Goal: Information Seeking & Learning: Learn about a topic

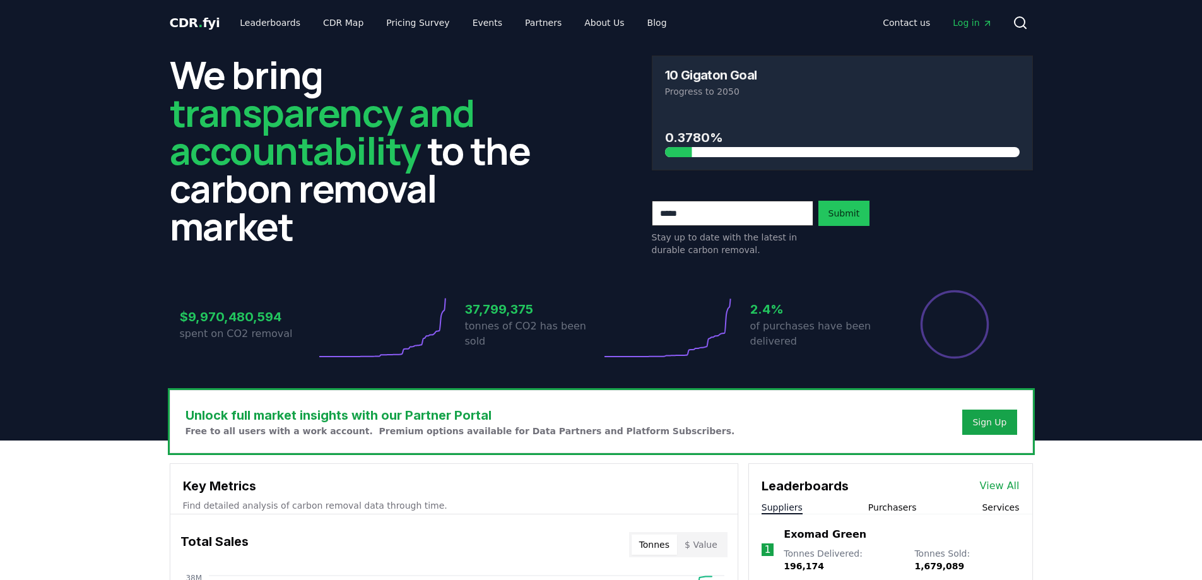
scroll to position [210, 0]
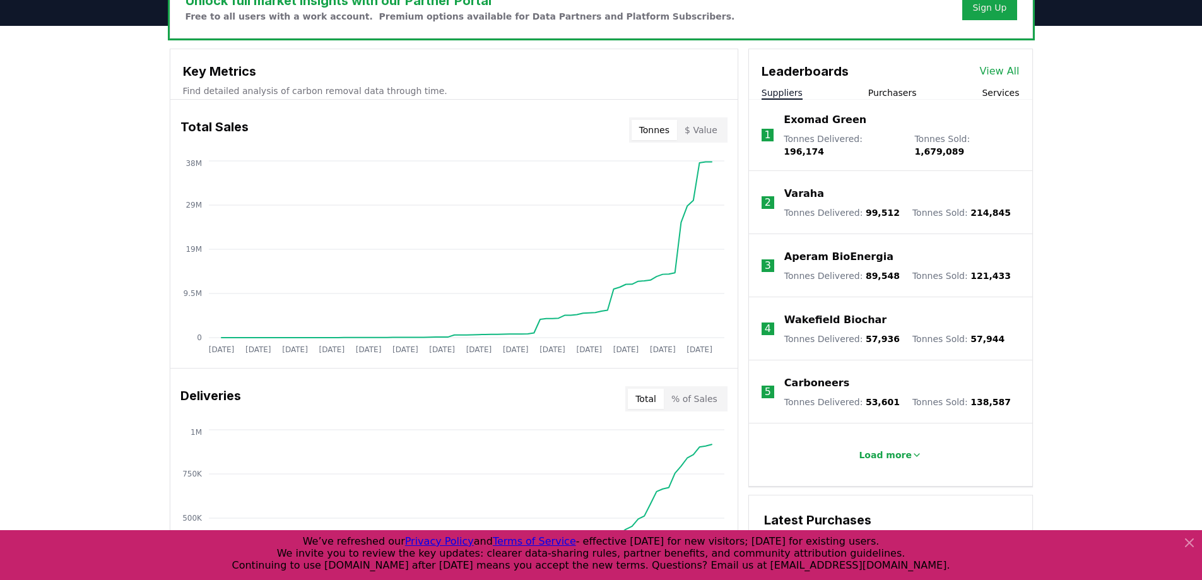
scroll to position [421, 0]
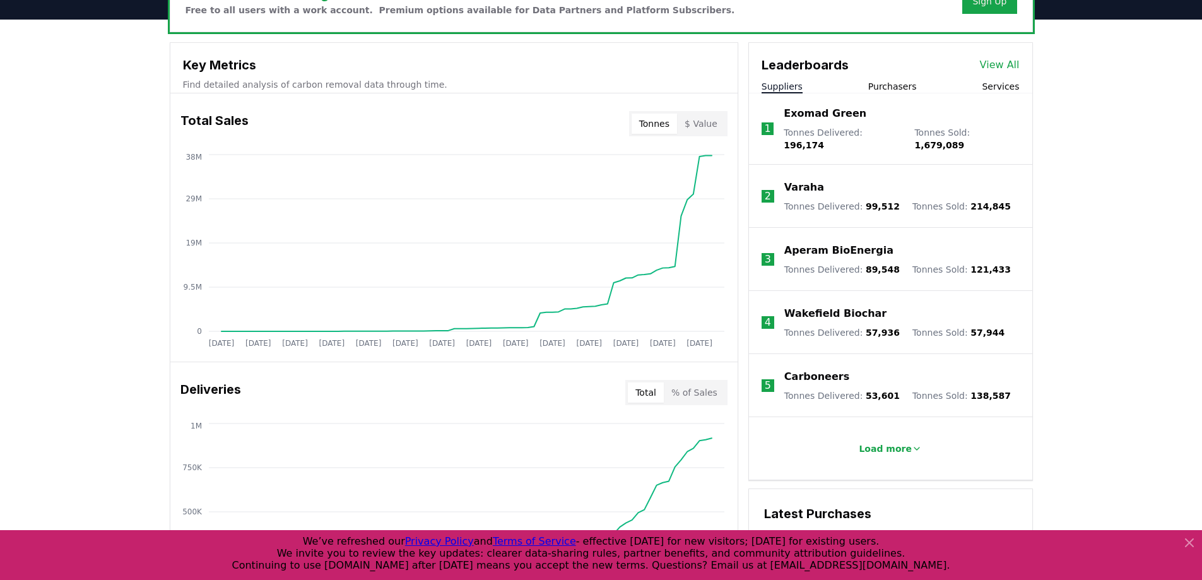
click at [1006, 57] on link "View All" at bounding box center [1000, 64] width 40 height 15
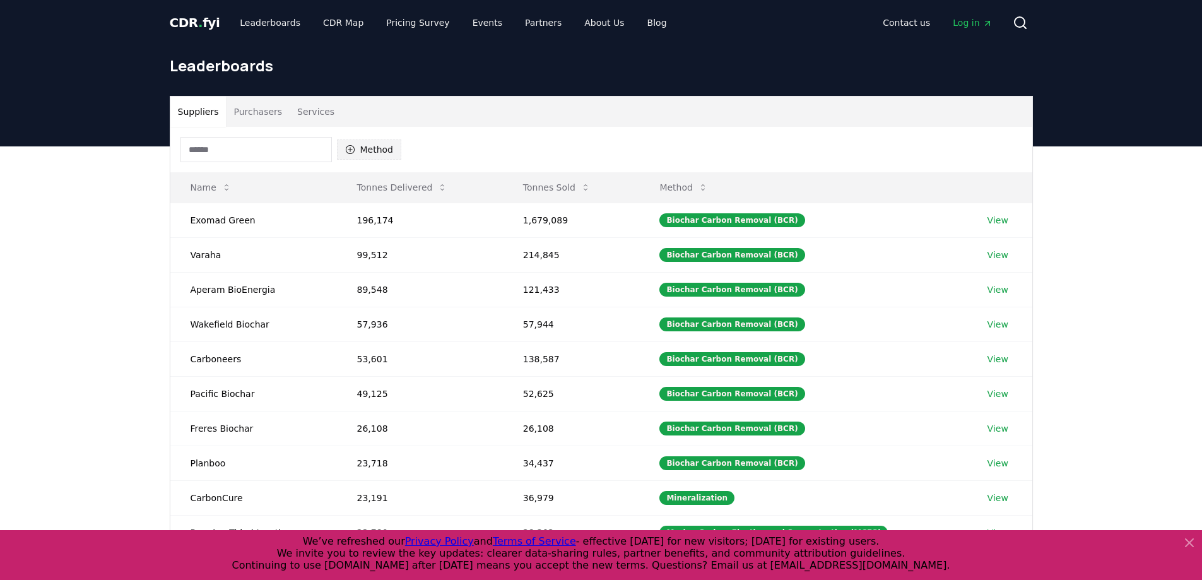
click at [364, 148] on button "Method" at bounding box center [369, 149] width 65 height 20
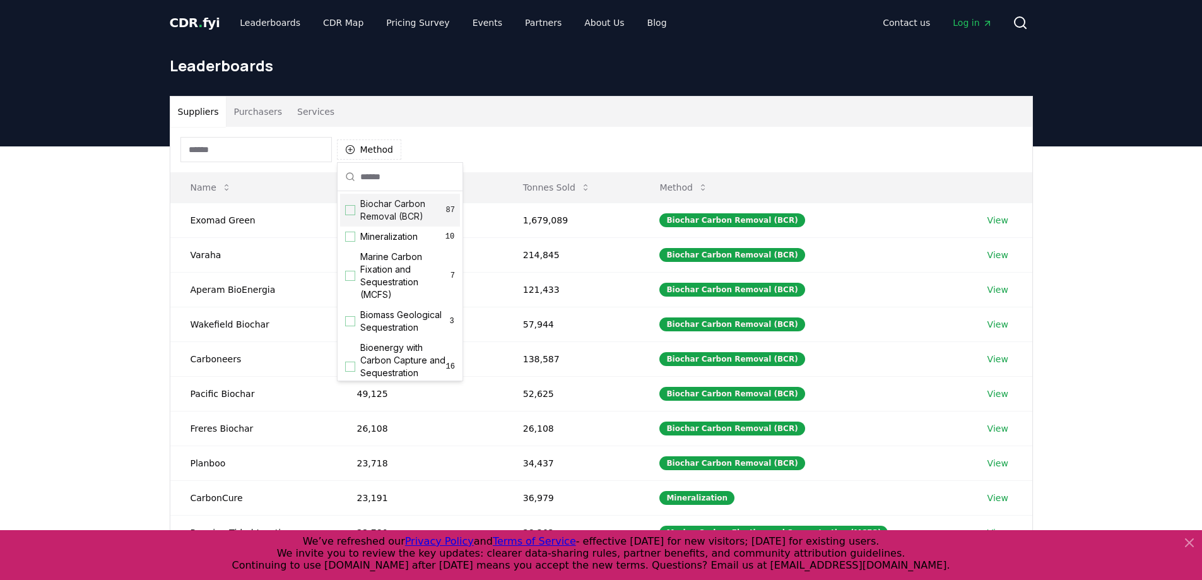
click at [396, 208] on span "Biochar Carbon Removal (BCR)" at bounding box center [403, 209] width 86 height 25
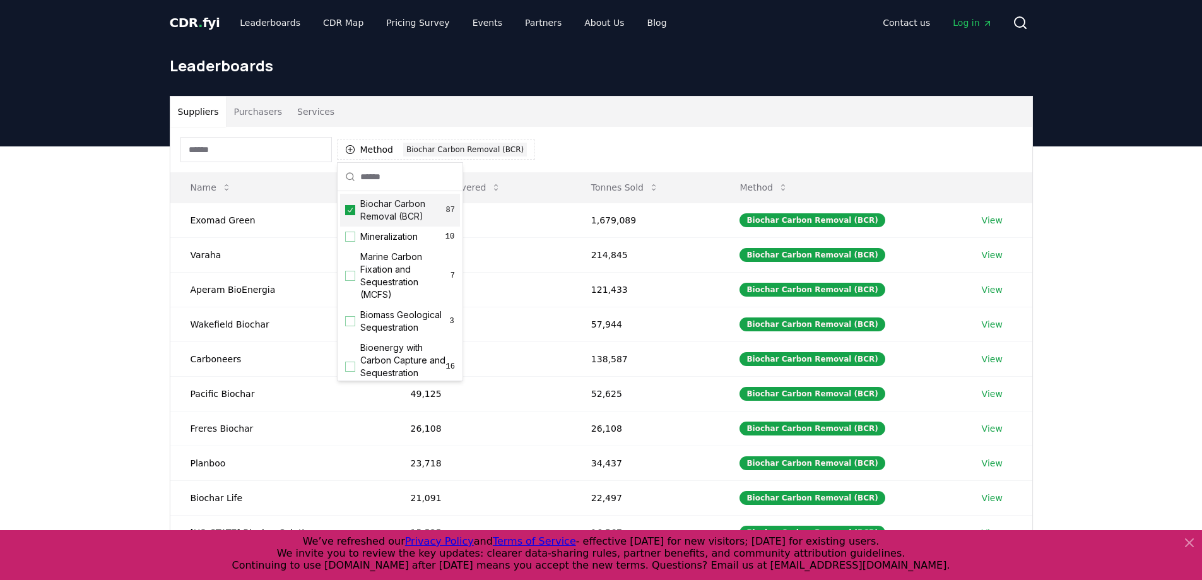
click at [597, 146] on div "Method 1 Biochar Carbon Removal (BCR)" at bounding box center [601, 149] width 862 height 45
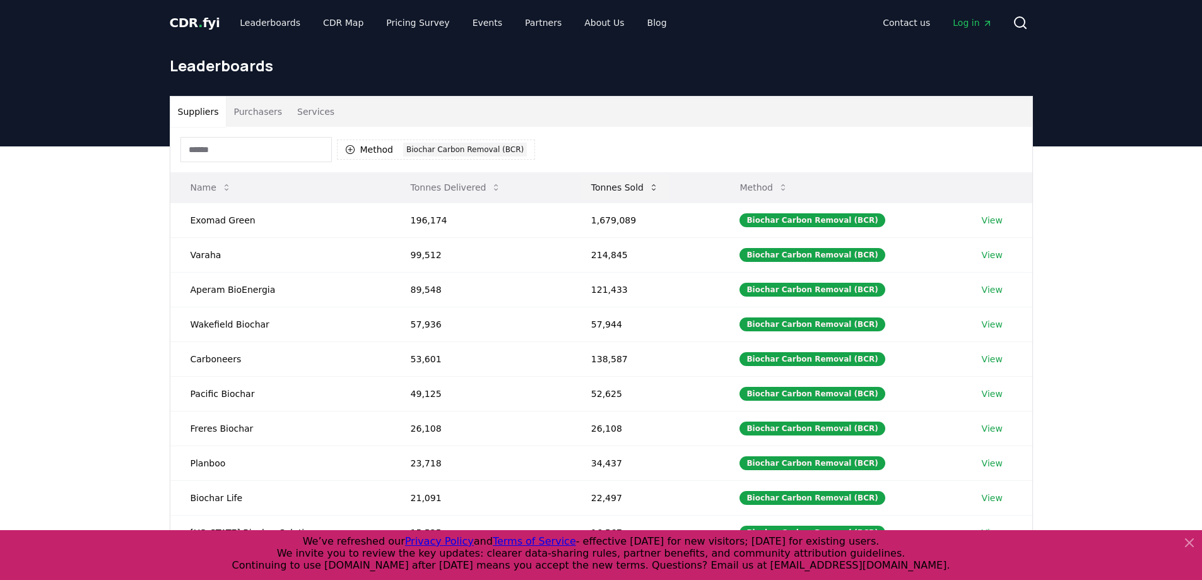
click at [612, 184] on button "Tonnes Sold" at bounding box center [625, 187] width 88 height 25
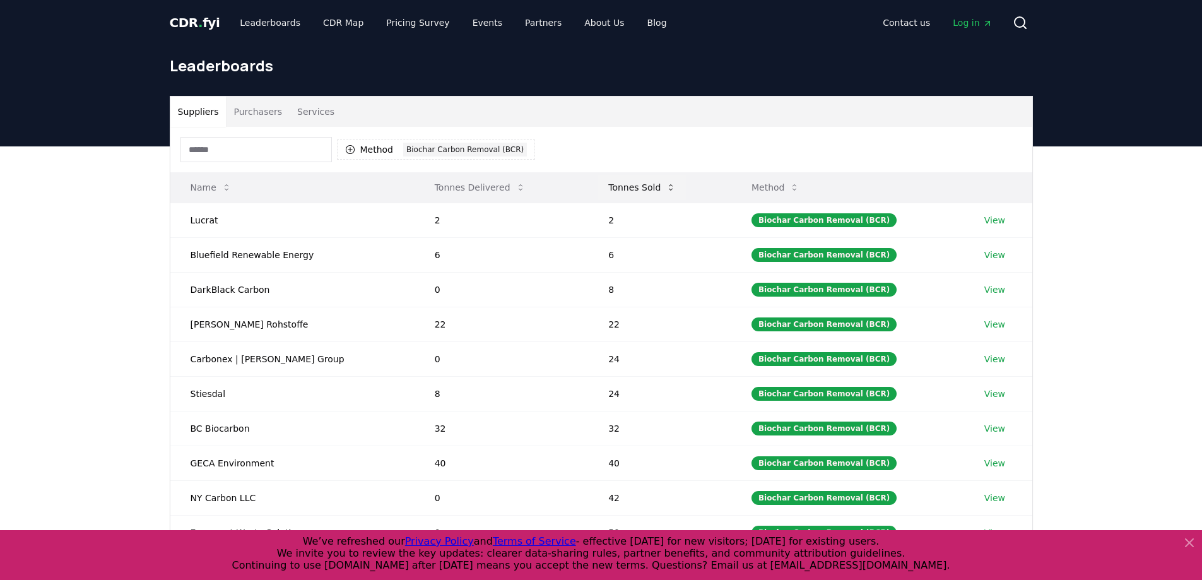
click at [612, 184] on button "Tonnes Sold" at bounding box center [642, 187] width 88 height 25
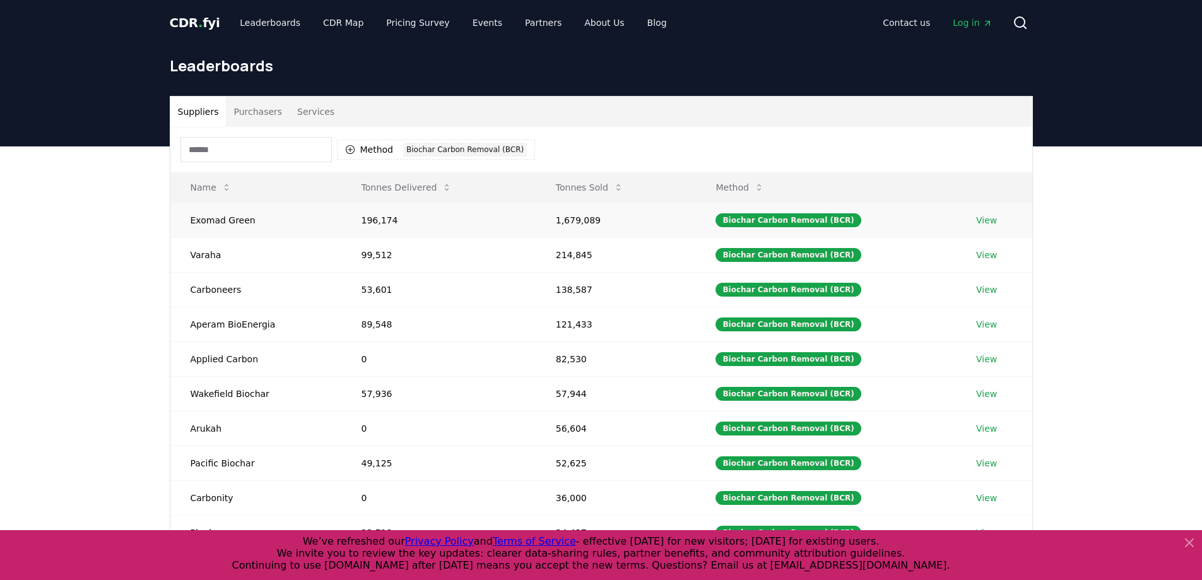
click at [223, 218] on td "Exomad Green" at bounding box center [255, 220] width 171 height 35
click at [282, 218] on td "Exomad Green" at bounding box center [255, 220] width 171 height 35
click at [341, 225] on td "196,174" at bounding box center [438, 220] width 194 height 35
drag, startPoint x: 553, startPoint y: 218, endPoint x: 601, endPoint y: 222, distance: 48.1
click at [601, 222] on td "1,679,089" at bounding box center [616, 220] width 160 height 35
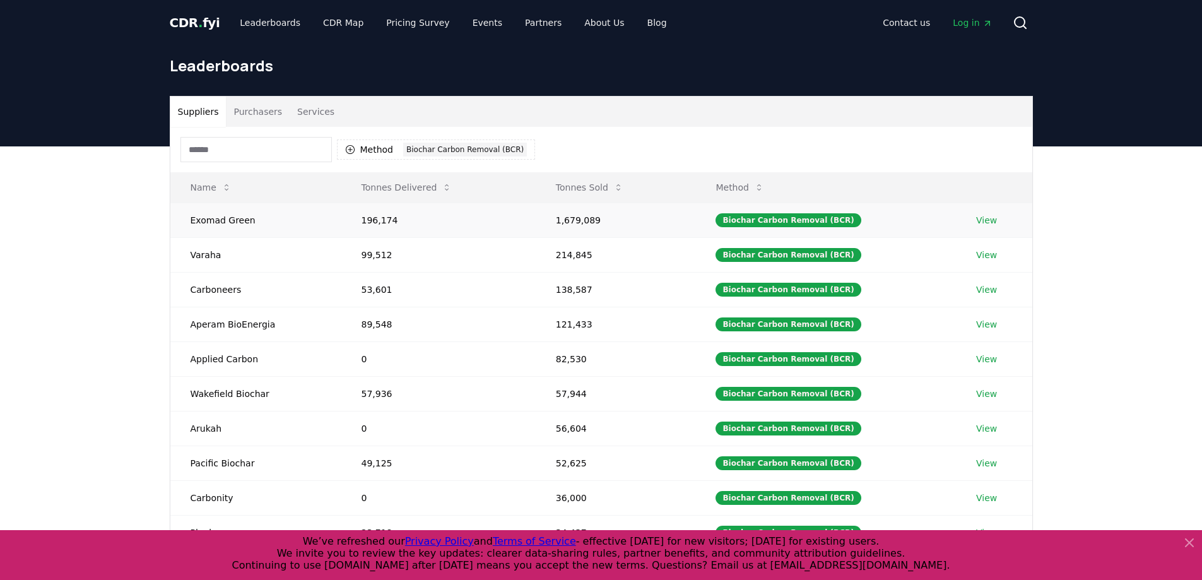
click at [355, 223] on td "196,174" at bounding box center [438, 220] width 194 height 35
